Goal: Task Accomplishment & Management: Complete application form

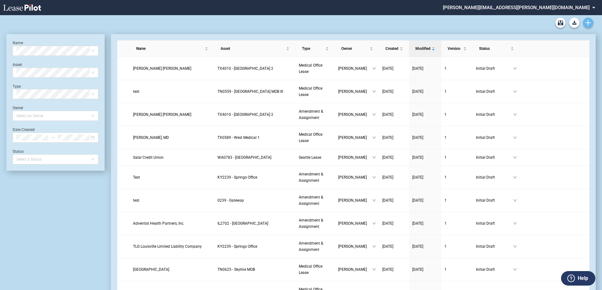
click at [585, 23] on link "Create new document" at bounding box center [588, 23] width 10 height 10
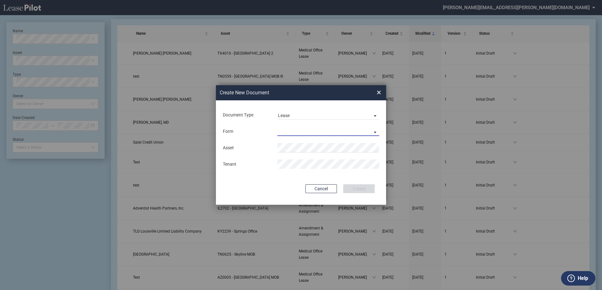
click at [302, 130] on md-select "Medical Office Lease Scottsdale Lease Louisville Lease 1370 Medical Place Lease…" at bounding box center [328, 130] width 102 height 9
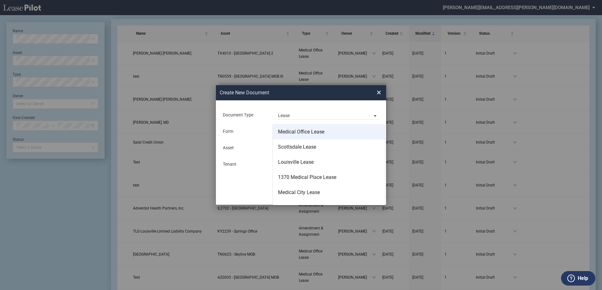
click at [313, 135] on div "Medical Office Lease" at bounding box center [301, 131] width 46 height 7
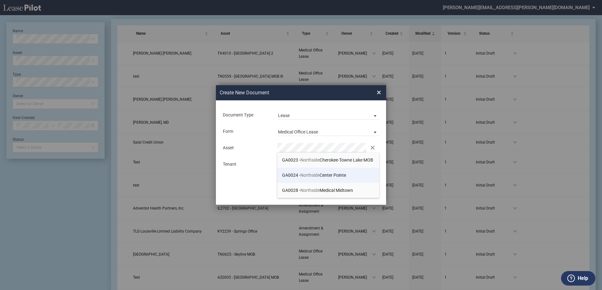
click at [343, 171] on li "GA0024 - Northside Center Pointe" at bounding box center [328, 174] width 102 height 15
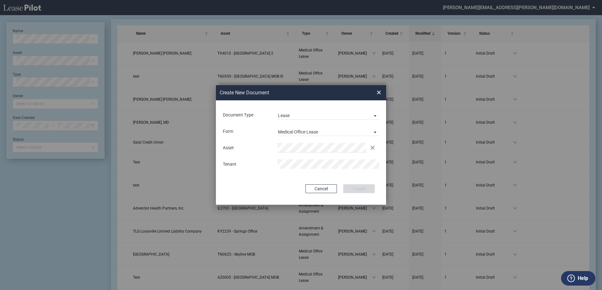
click at [278, 158] on div "Asset Clear Tenant" at bounding box center [301, 155] width 158 height 33
click at [354, 192] on button "Create" at bounding box center [359, 188] width 32 height 9
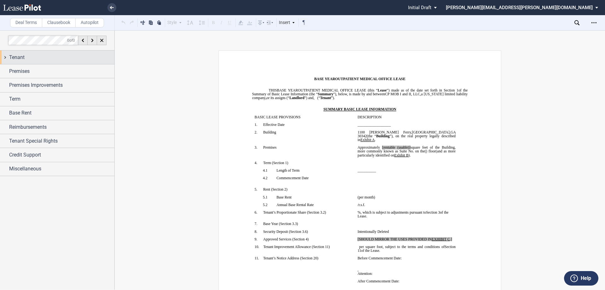
click at [85, 57] on div "Tenant" at bounding box center [61, 58] width 105 height 8
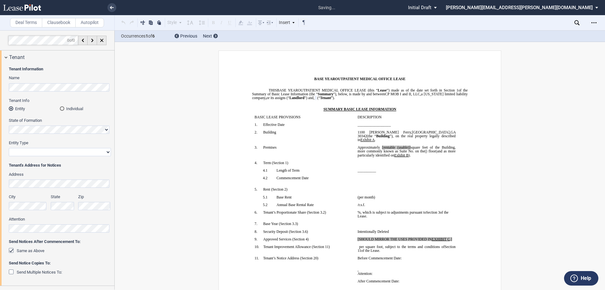
click at [24, 150] on select "Corporation Limited Liability Company General Partnership Limited Partnership O…" at bounding box center [60, 152] width 102 height 8
select select "limited liability company"
click at [9, 148] on select "Corporation Limited Liability Company General Partnership Limited Partnership O…" at bounding box center [60, 152] width 102 height 8
click at [25, 56] on div "Tenant" at bounding box center [61, 58] width 105 height 8
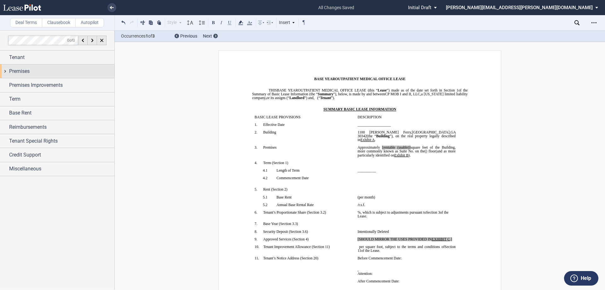
click at [38, 73] on div "Premises" at bounding box center [61, 71] width 105 height 8
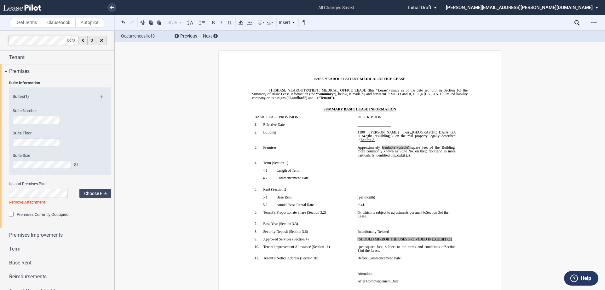
click at [91, 198] on div "Upload Premises Plan Choose File Loading Remove Attachment" at bounding box center [60, 193] width 102 height 24
click at [90, 194] on label "Choose File" at bounding box center [95, 193] width 32 height 9
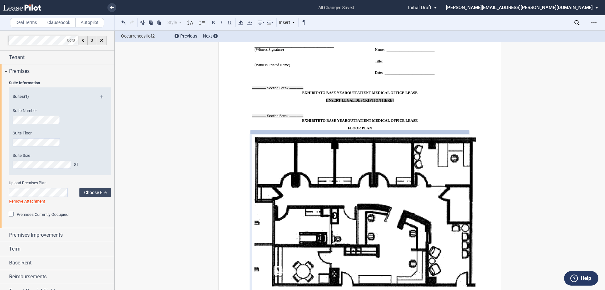
scroll to position [5270, 0]
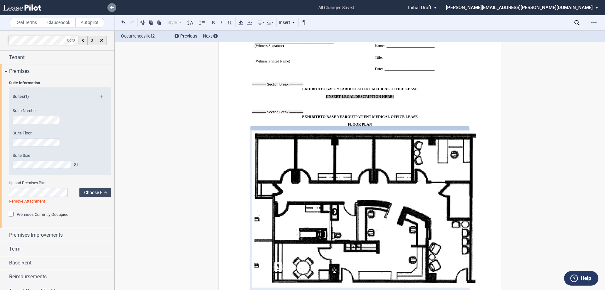
click at [113, 5] on link at bounding box center [111, 7] width 9 height 9
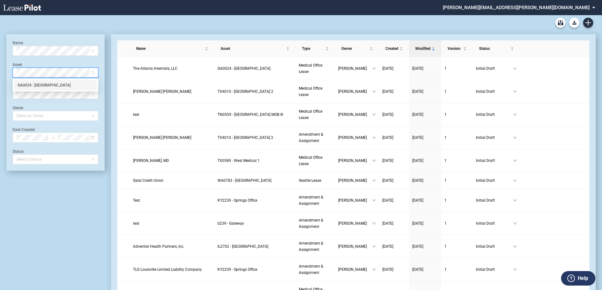
click at [59, 84] on div "GA0024 - Northside Center Pointe" at bounding box center [56, 85] width 76 height 6
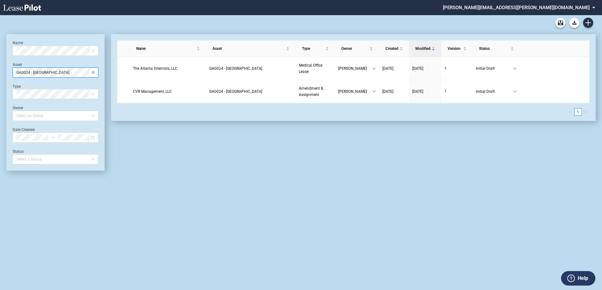
click at [95, 72] on div "GA0024 - Northside Center Pointe" at bounding box center [56, 72] width 86 height 10
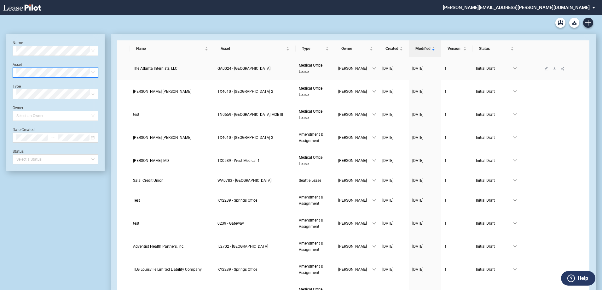
click at [240, 71] on span "GA0024 - Northside Center Pointe" at bounding box center [243, 68] width 53 height 4
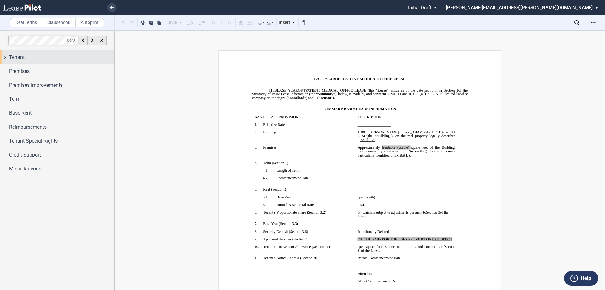
click at [22, 54] on span "Tenant" at bounding box center [16, 58] width 15 height 8
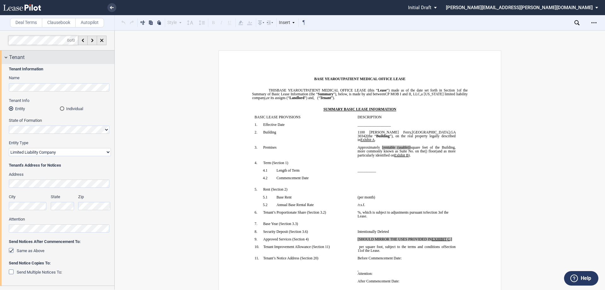
click at [30, 60] on div "Tenant" at bounding box center [61, 58] width 105 height 8
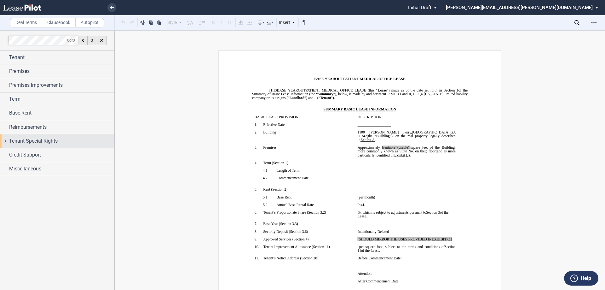
click at [39, 140] on span "Tenant Special Rights" at bounding box center [33, 141] width 49 height 8
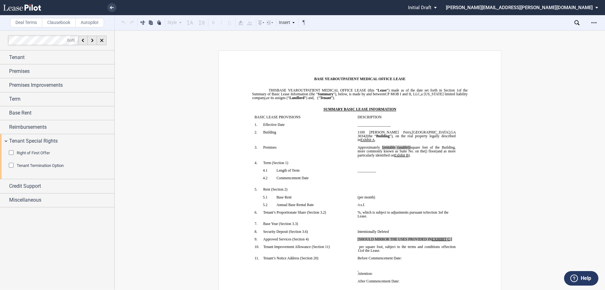
click at [11, 166] on div "Tenant Termination Option" at bounding box center [12, 166] width 6 height 6
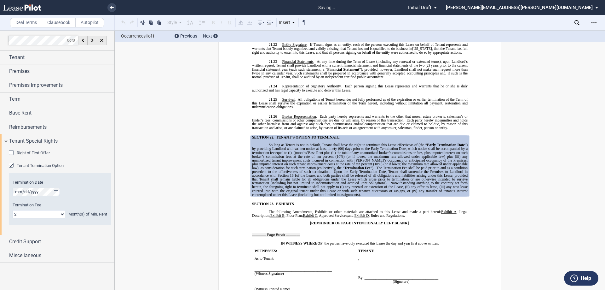
scroll to position [4995, 0]
drag, startPoint x: 32, startPoint y: 215, endPoint x: 31, endPoint y: 210, distance: 5.1
click at [32, 215] on select "0 1 2 3 4 5 6 7 8 9 10 11 12 13 14 15 16 17 18 19 20 21 22 23 24" at bounding box center [39, 214] width 53 height 8
select select "number:4"
click at [13, 210] on select "0 1 2 3 4 5 6 7 8 9 10 11 12 13 14 15 16 17 18 19 20 21 22 23 24" at bounding box center [39, 214] width 53 height 8
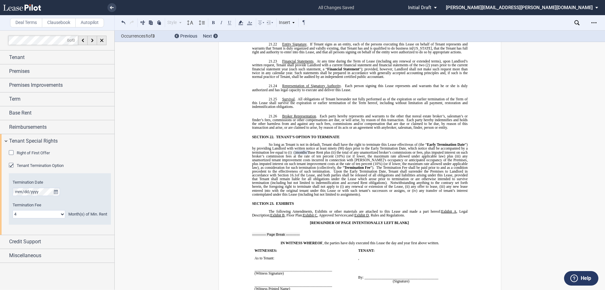
click at [422, 146] on span "(90) days prior to the Early Termination Date, which notice shall be accompanie…" at bounding box center [360, 150] width 217 height 8
click at [427, 142] on span "(the “" at bounding box center [423, 144] width 9 height 4
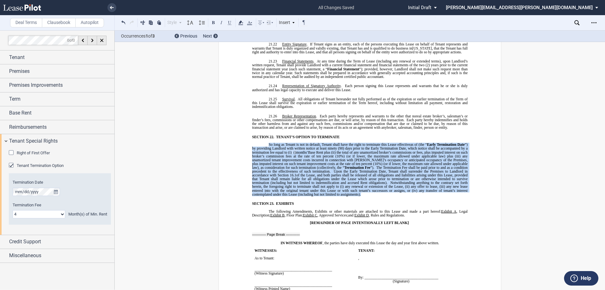
drag, startPoint x: 266, startPoint y: 120, endPoint x: 360, endPoint y: 171, distance: 106.9
click at [360, 171] on p "So long as Tenant is not in default, Tenant shall have the right to terminate t…" at bounding box center [360, 168] width 216 height 53
